Goal: Transaction & Acquisition: Purchase product/service

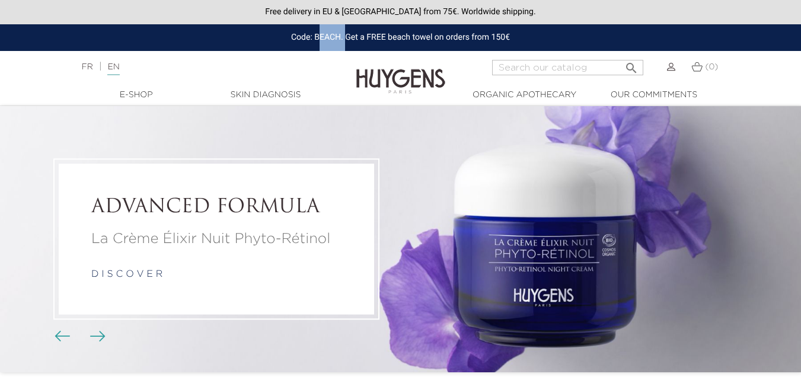
copy div "BEACH"
drag, startPoint x: 313, startPoint y: 36, endPoint x: 341, endPoint y: 39, distance: 28.6
click at [341, 39] on div "Code: BEACH. Get a FREE beach towel on orders from 150€" at bounding box center [400, 37] width 801 height 27
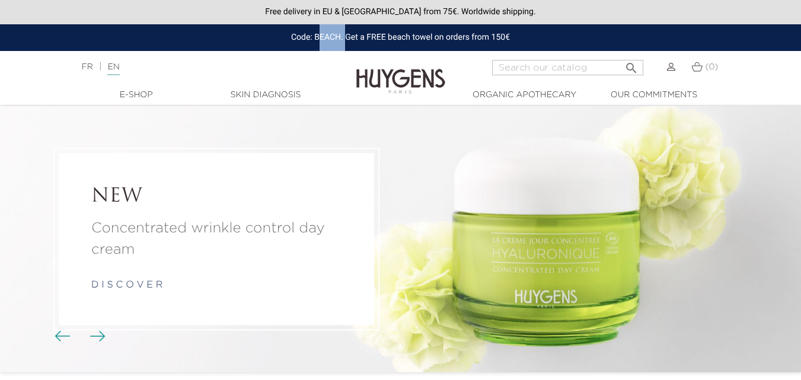
copy div "Get a FREE beach towel on orders from 150€"
drag, startPoint x: 344, startPoint y: 36, endPoint x: 523, endPoint y: 40, distance: 179.7
click at [523, 40] on div "Code: BEACH. Get a FREE beach towel on orders from 150€" at bounding box center [400, 37] width 801 height 27
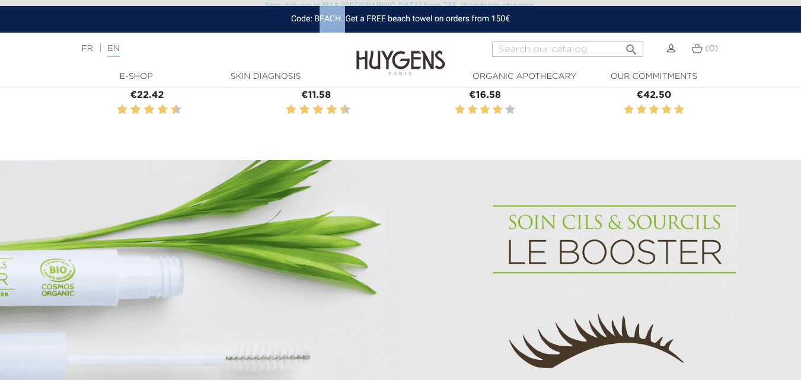
scroll to position [296, 0]
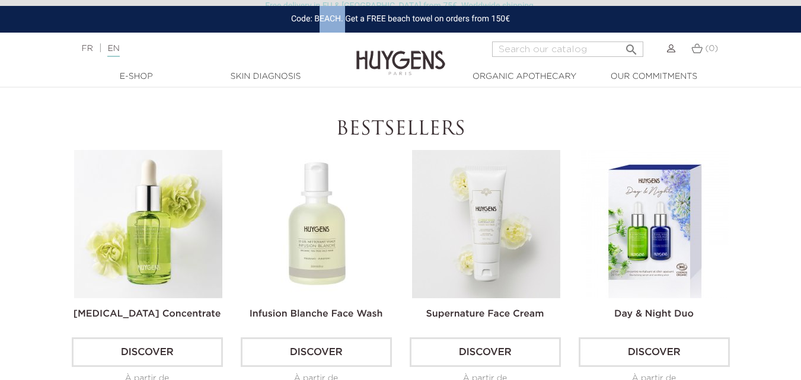
click at [167, 349] on link "Discover" at bounding box center [147, 352] width 151 height 30
click at [155, 207] on img at bounding box center [148, 224] width 148 height 148
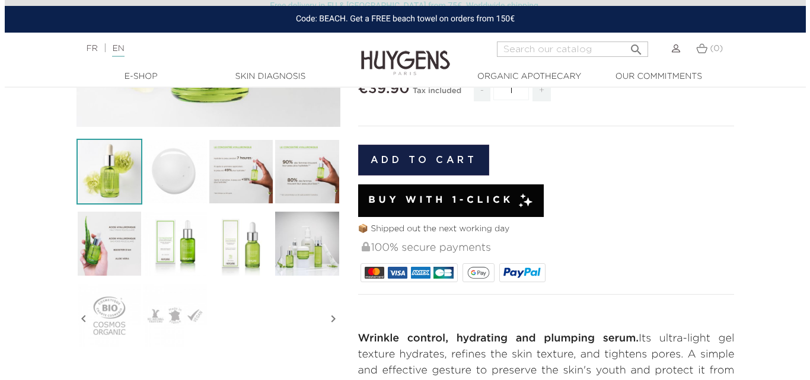
scroll to position [296, 0]
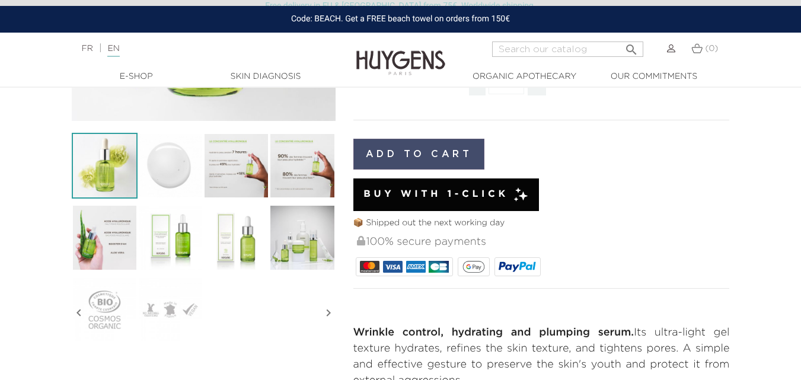
click at [428, 148] on button "Add to cart" at bounding box center [419, 154] width 132 height 31
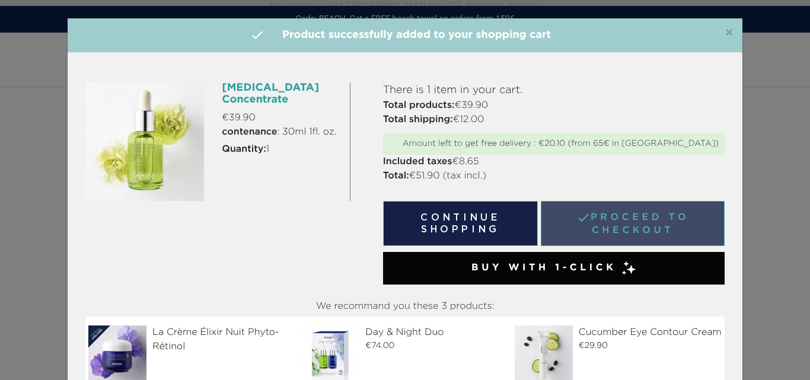
click at [625, 228] on link " Proceed to checkout" at bounding box center [633, 223] width 184 height 45
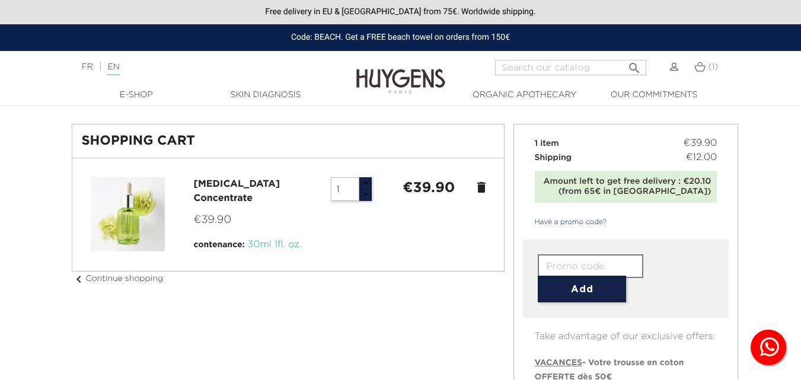
click at [575, 264] on input "text" at bounding box center [591, 266] width 106 height 24
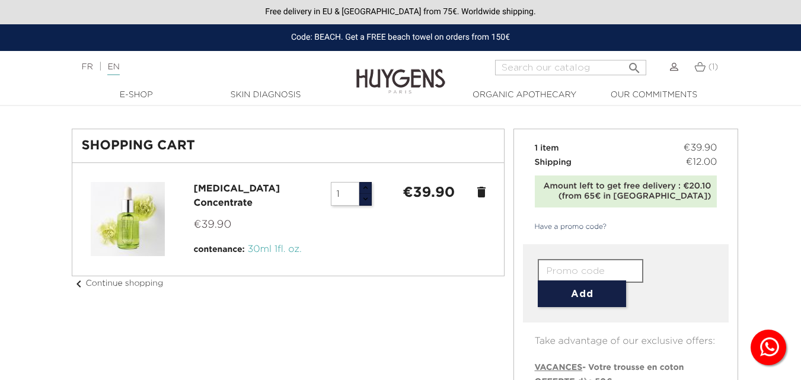
paste input "ELIXIR"
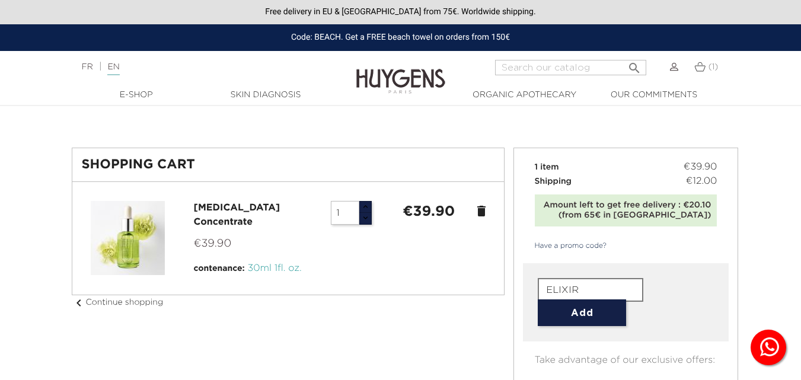
type input "ELIXIR"
click at [571, 308] on form "ELIXIR Add" at bounding box center [626, 302] width 176 height 48
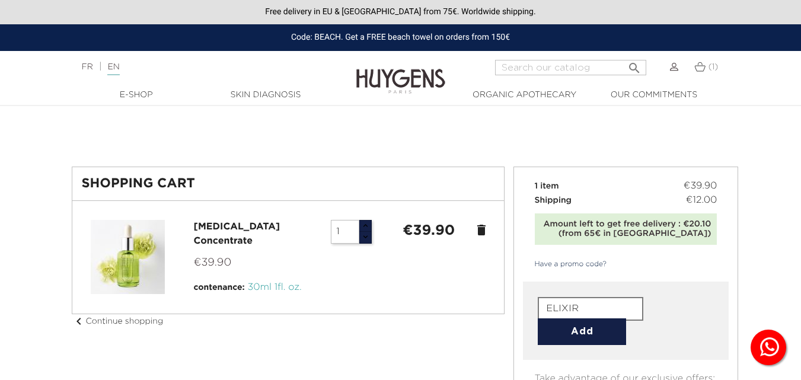
click at [573, 330] on button "Add" at bounding box center [582, 331] width 88 height 27
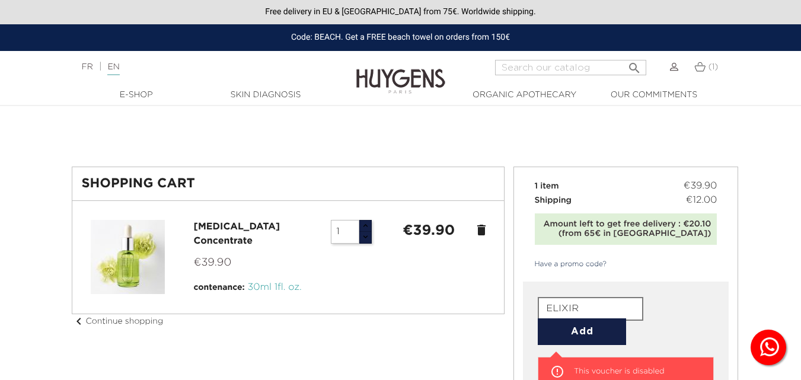
scroll to position [296, 0]
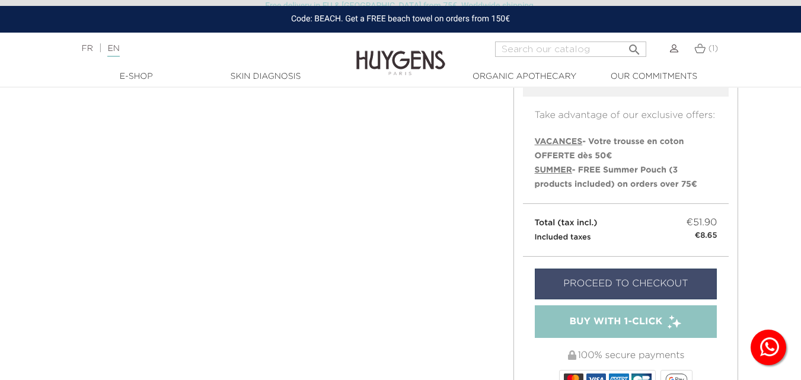
click at [597, 282] on link "Proceed to checkout" at bounding box center [626, 283] width 183 height 31
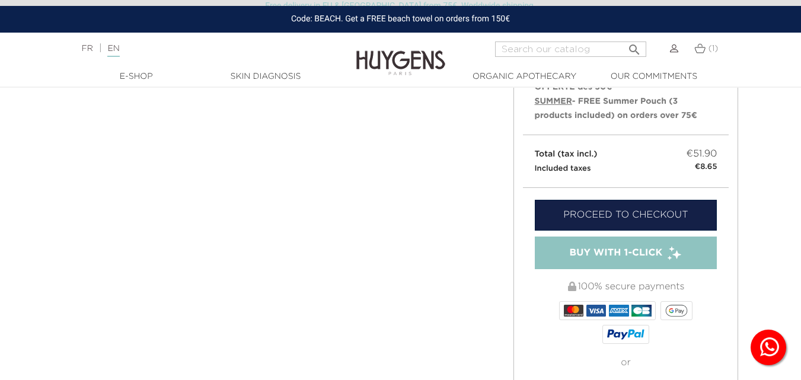
scroll to position [18, 0]
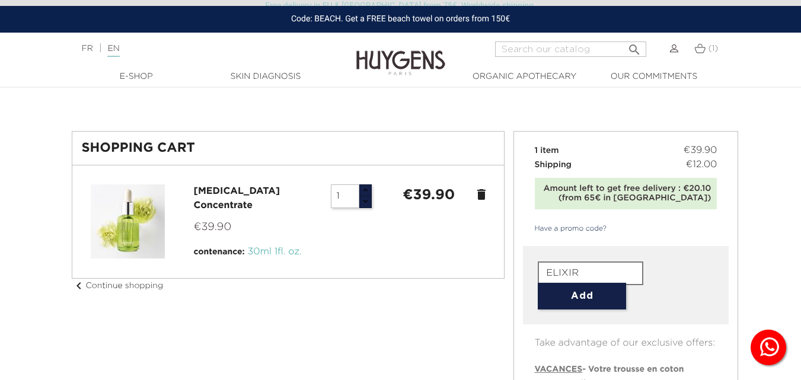
drag, startPoint x: 578, startPoint y: 269, endPoint x: 531, endPoint y: 268, distance: 47.4
click at [531, 268] on div "ELIXIR Add " at bounding box center [626, 285] width 206 height 78
paste input "BEACH"
type input "BEACH"
click at [582, 294] on button "Add" at bounding box center [582, 296] width 88 height 27
